Goal: Information Seeking & Learning: Check status

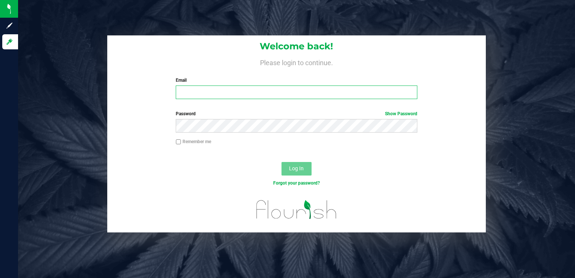
type input "[EMAIL_ADDRESS][DOMAIN_NAME]"
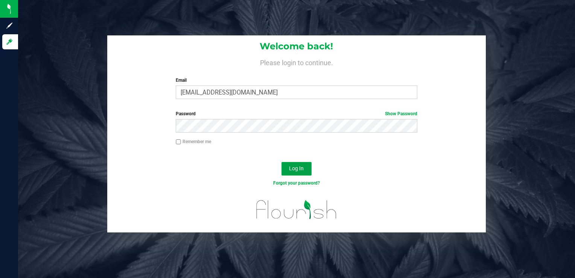
click at [292, 172] on button "Log In" at bounding box center [296, 169] width 30 height 14
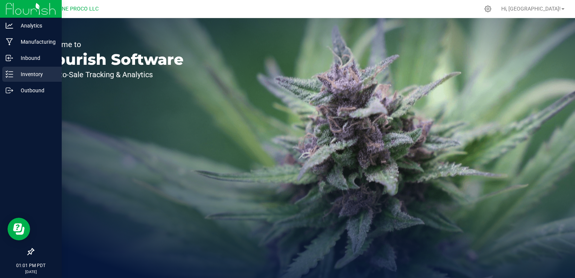
click at [30, 75] on p "Inventory" at bounding box center [35, 74] width 45 height 9
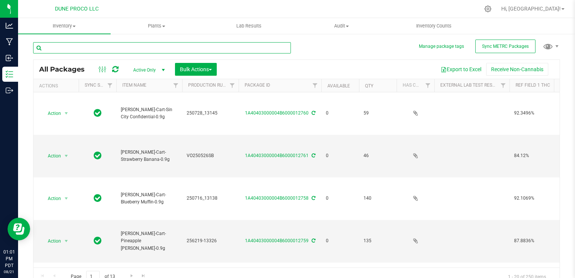
click at [172, 50] on input "text" at bounding box center [162, 47] width 258 height 11
click at [135, 51] on input "text" at bounding box center [162, 47] width 258 height 11
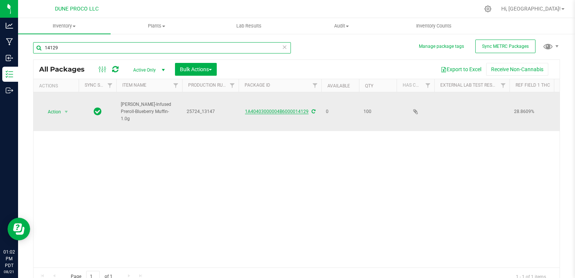
type input "14129"
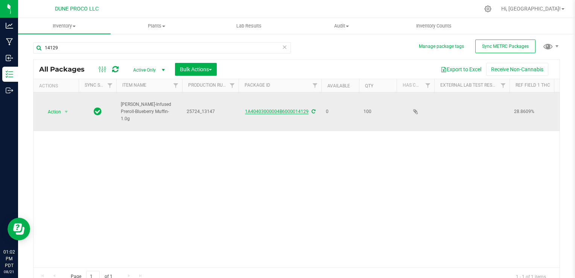
click at [274, 112] on link "1A40403000004B6000014129" at bounding box center [277, 111] width 64 height 5
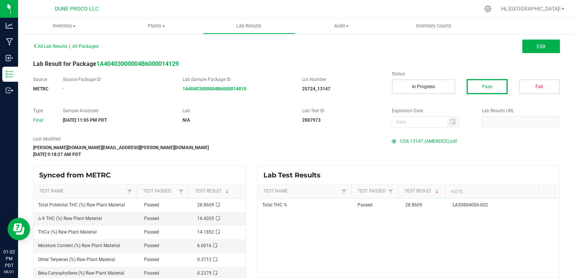
click at [409, 137] on span "COA 13147 (AMENDED).pdf" at bounding box center [428, 140] width 57 height 11
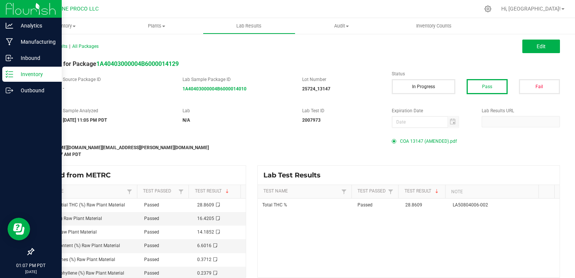
click at [12, 73] on icon at bounding box center [10, 74] width 8 height 8
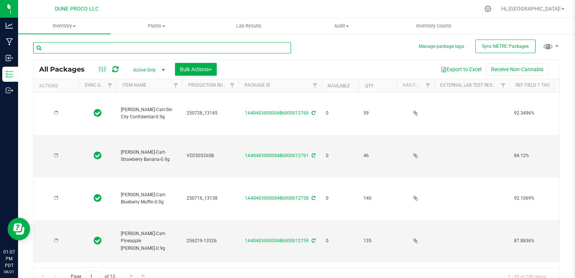
click at [147, 49] on input "text" at bounding box center [162, 47] width 258 height 11
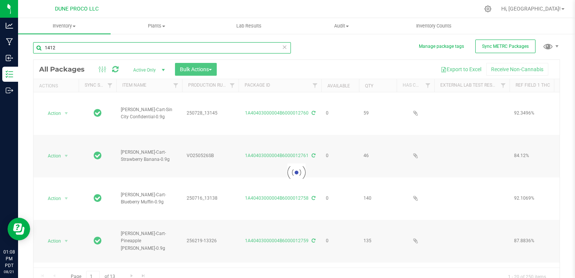
type input "14124"
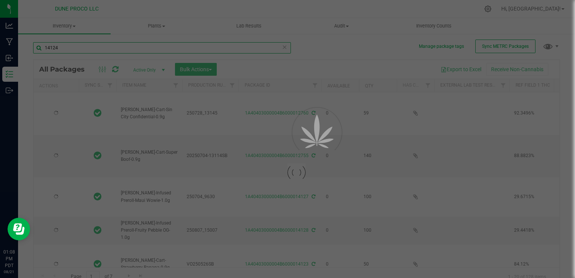
type input "[DATE]"
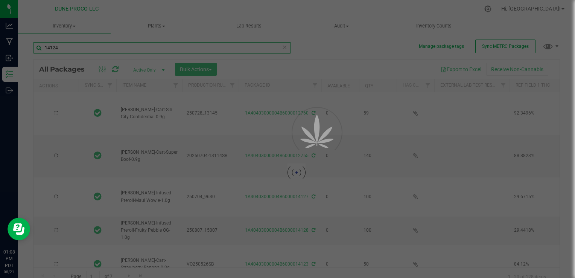
type input "[DATE]"
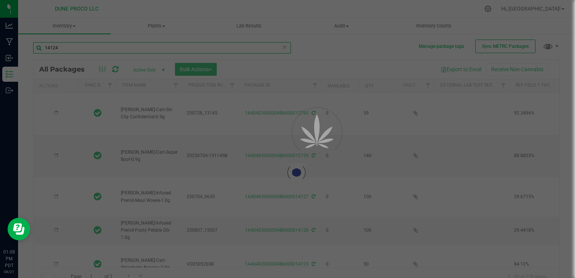
type input "[DATE]"
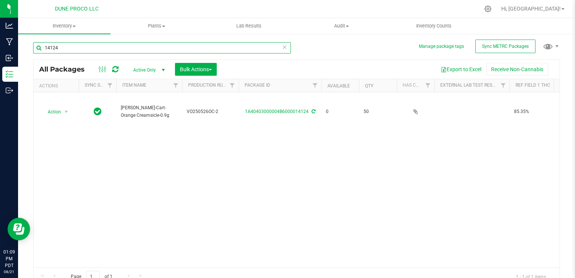
click at [181, 49] on input "14124" at bounding box center [162, 47] width 258 height 11
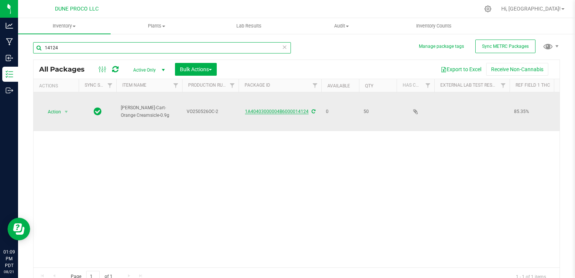
type input "14124"
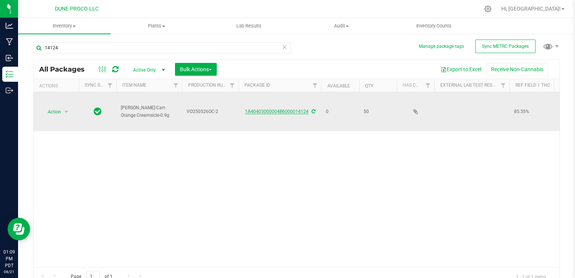
click at [256, 109] on link "1A40403000004B6000014124" at bounding box center [277, 111] width 64 height 5
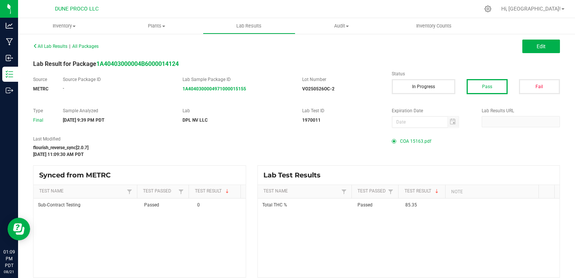
click at [256, 108] on label "Lab" at bounding box center [236, 110] width 108 height 7
click at [405, 140] on span "COA 15163.pdf" at bounding box center [415, 140] width 31 height 11
drag, startPoint x: 408, startPoint y: 140, endPoint x: 471, endPoint y: 182, distance: 75.7
click at [471, 182] on div "All Lab Results | All Packages Edit Lab Result for Package 1A40403000004B600001…" at bounding box center [296, 159] width 527 height 237
drag, startPoint x: 471, startPoint y: 182, endPoint x: 440, endPoint y: 153, distance: 42.3
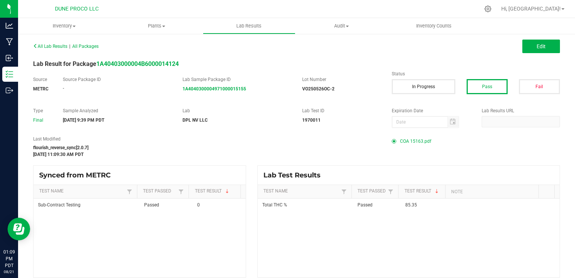
click at [440, 153] on div "Last Modified flourish_reverse_sync[2.0.7] [DATE] 11:09:30 AM PDT COA 15163.pdf" at bounding box center [296, 146] width 538 height 22
click at [400, 142] on span "COA 15163.pdf" at bounding box center [415, 140] width 31 height 11
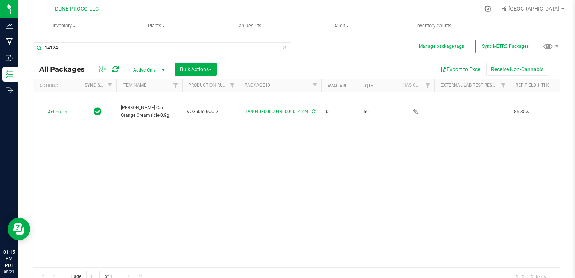
click at [284, 47] on icon at bounding box center [284, 46] width 5 height 9
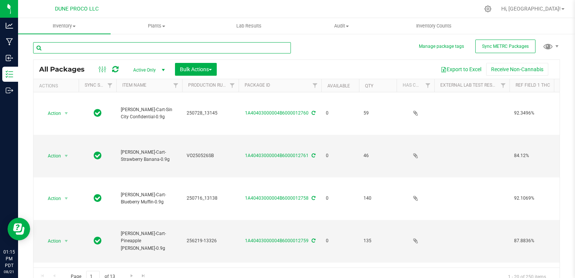
click at [238, 49] on input "text" at bounding box center [162, 47] width 258 height 11
type input "14123"
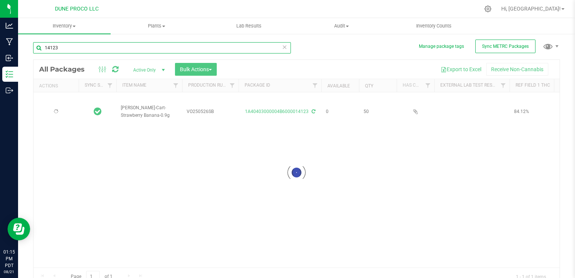
type input "[DATE]"
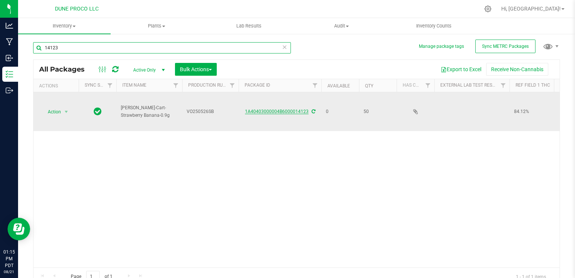
type input "14123"
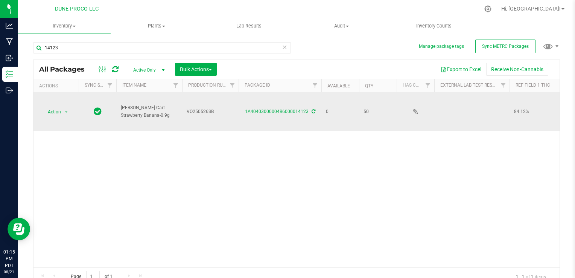
click at [299, 111] on link "1A40403000004B6000014123" at bounding box center [277, 111] width 64 height 5
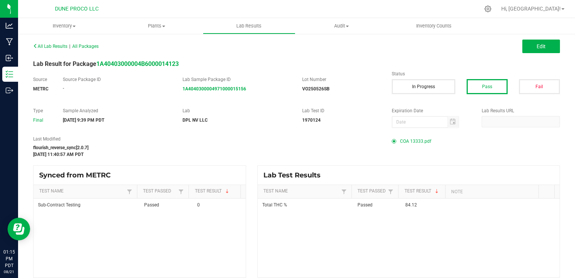
click at [406, 139] on span "COA 13333.pdf" at bounding box center [415, 140] width 31 height 11
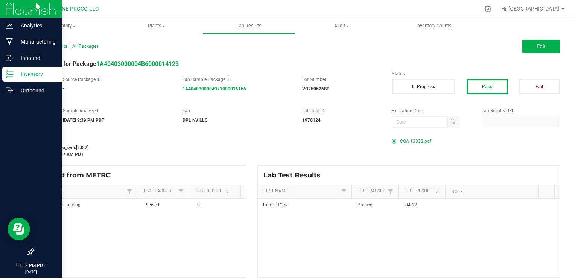
click at [22, 76] on p "Inventory" at bounding box center [35, 74] width 45 height 9
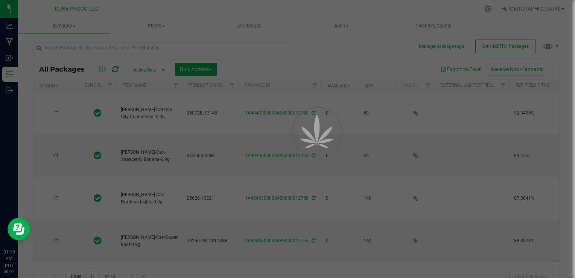
type input "[DATE]"
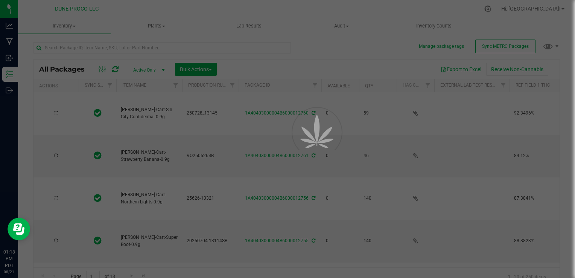
type input "[DATE]"
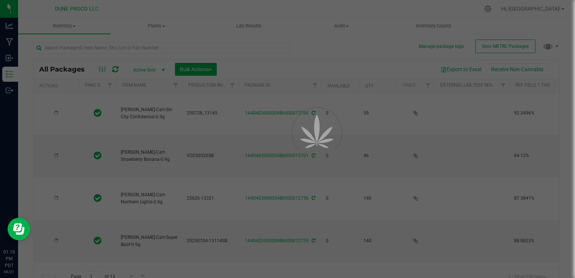
type input "[DATE]"
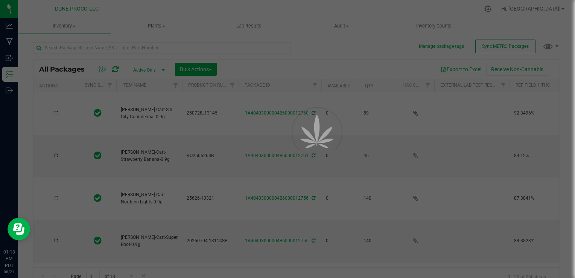
type input "[DATE]"
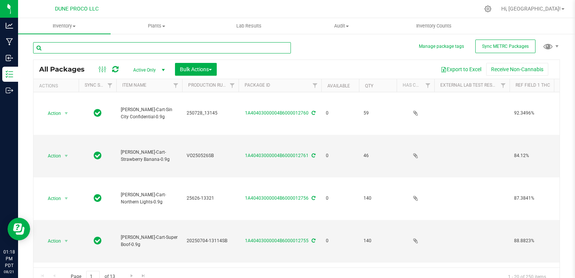
click at [80, 49] on input "text" at bounding box center [162, 47] width 258 height 11
type input "14122"
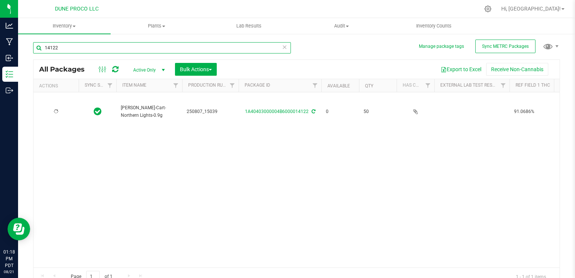
type input "[DATE]"
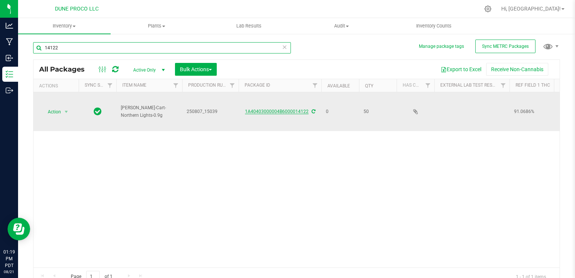
type input "14122"
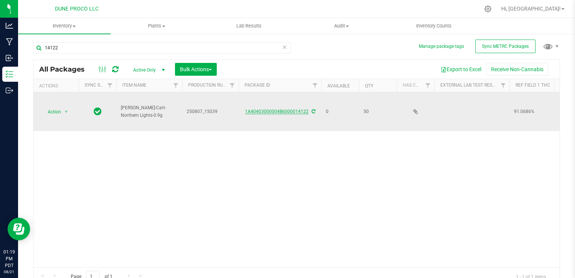
click at [252, 109] on link "1A40403000004B6000014122" at bounding box center [277, 111] width 64 height 5
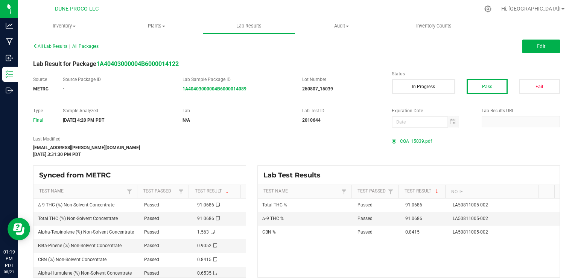
click at [400, 142] on span "COA_15039.pdf" at bounding box center [416, 140] width 32 height 11
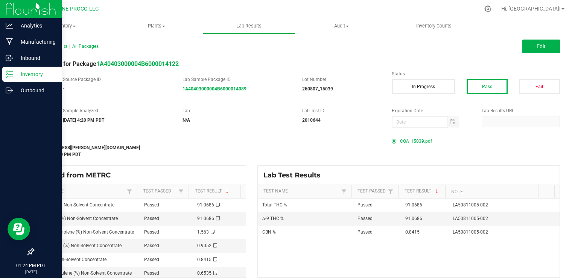
click at [11, 71] on line at bounding box center [11, 71] width 4 height 0
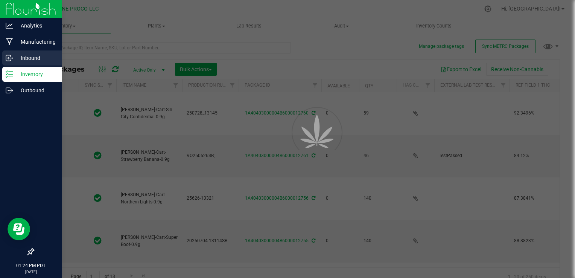
click at [143, 47] on div at bounding box center [287, 139] width 575 height 278
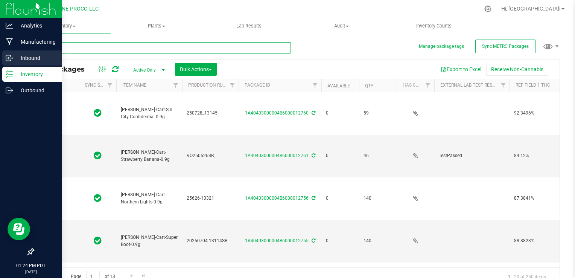
type input "[DATE]"
click at [143, 47] on input "text" at bounding box center [162, 47] width 258 height 11
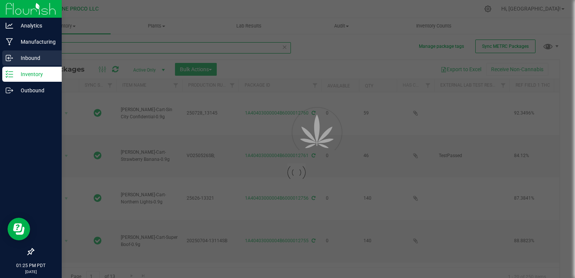
type input "14121"
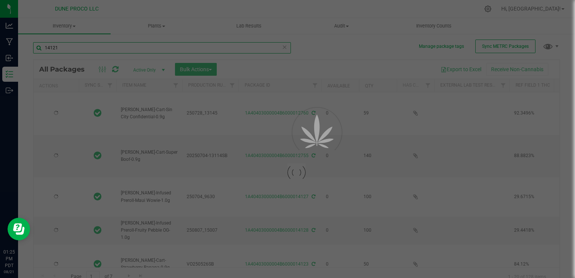
type input "[DATE]"
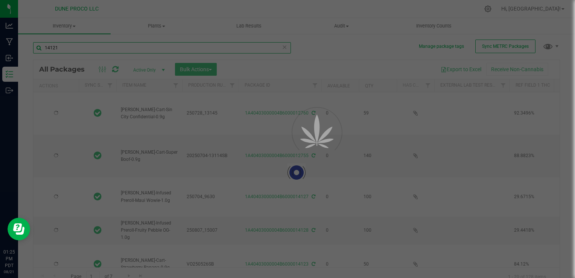
type input "[DATE]"
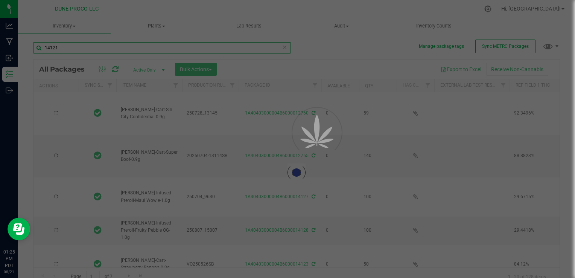
type input "[DATE]"
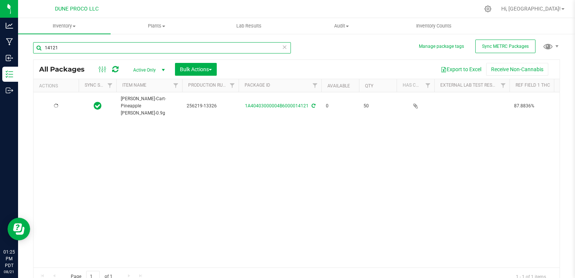
type input "[DATE]"
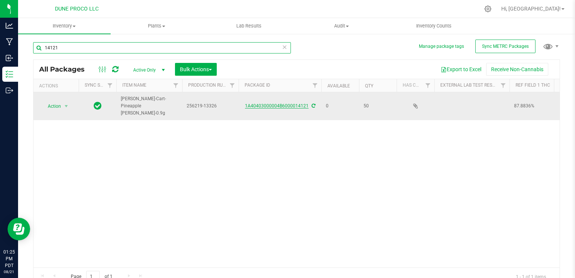
type input "14121"
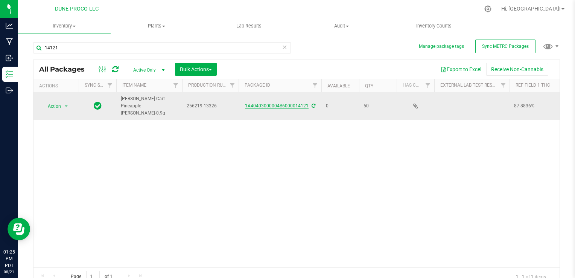
click at [257, 103] on link "1A40403000004B6000014121" at bounding box center [277, 105] width 64 height 5
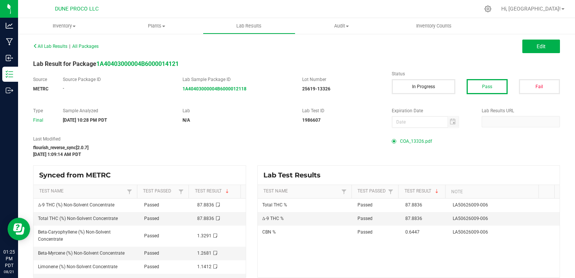
click at [412, 140] on span "COA_13326.pdf" at bounding box center [416, 140] width 32 height 11
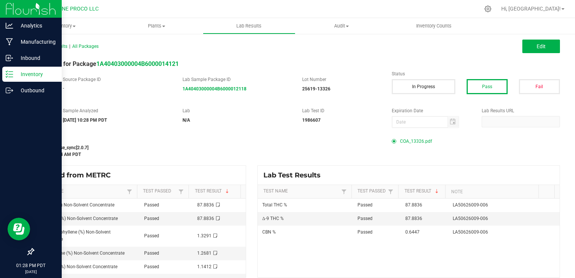
click at [20, 71] on p "Inventory" at bounding box center [35, 74] width 45 height 9
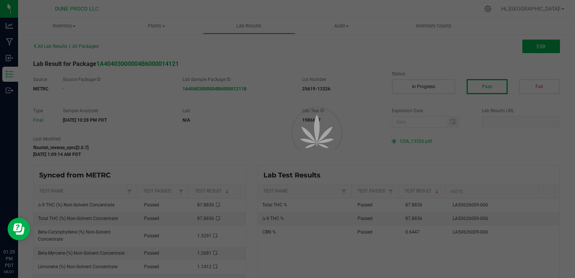
click at [9, 79] on div at bounding box center [287, 139] width 575 height 278
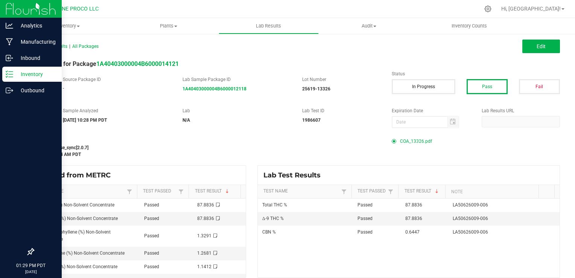
click at [9, 74] on line at bounding box center [11, 74] width 4 height 0
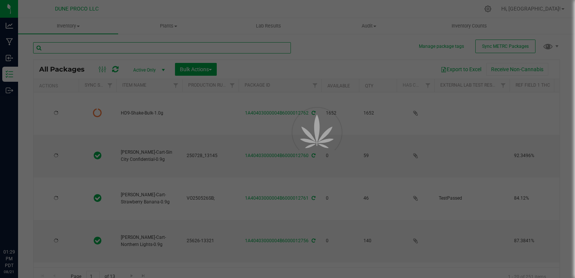
click at [132, 48] on input "text" at bounding box center [162, 47] width 258 height 11
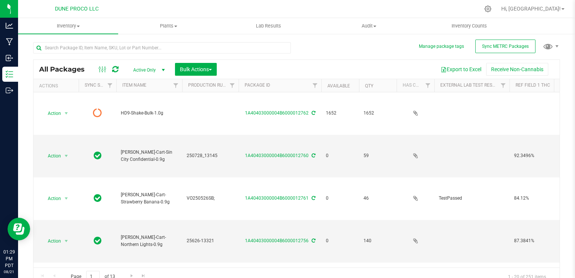
click at [559, 110] on div "Manage package tags Sync METRC Packages All Packages Active Only Active Only La…" at bounding box center [296, 147] width 557 height 229
click at [130, 50] on input "text" at bounding box center [162, 47] width 258 height 11
type input "14128"
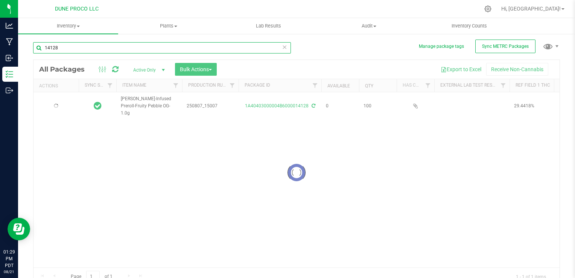
type input "[DATE]"
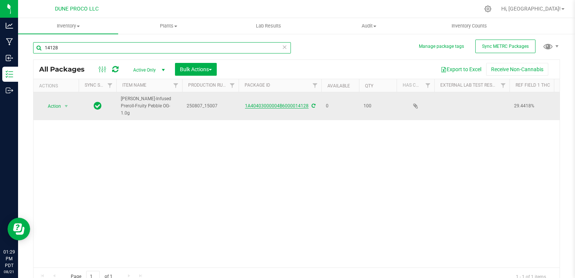
type input "14128"
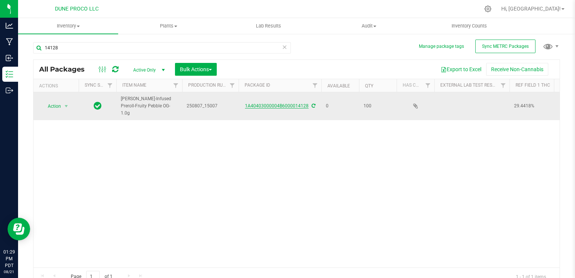
click at [263, 105] on link "1A40403000004B6000014128" at bounding box center [277, 105] width 64 height 5
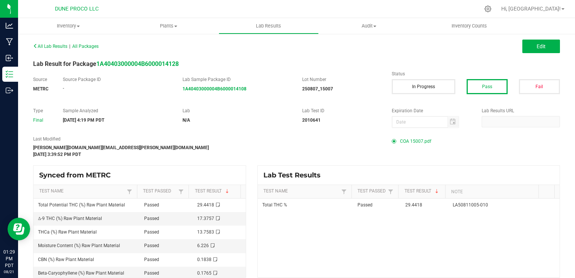
click at [400, 141] on span "COA 15007.pdf" at bounding box center [415, 140] width 31 height 11
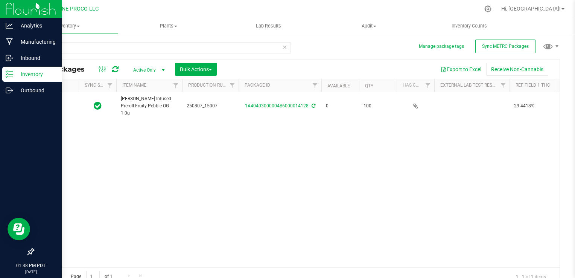
type input "[DATE]"
